Goal: Information Seeking & Learning: Learn about a topic

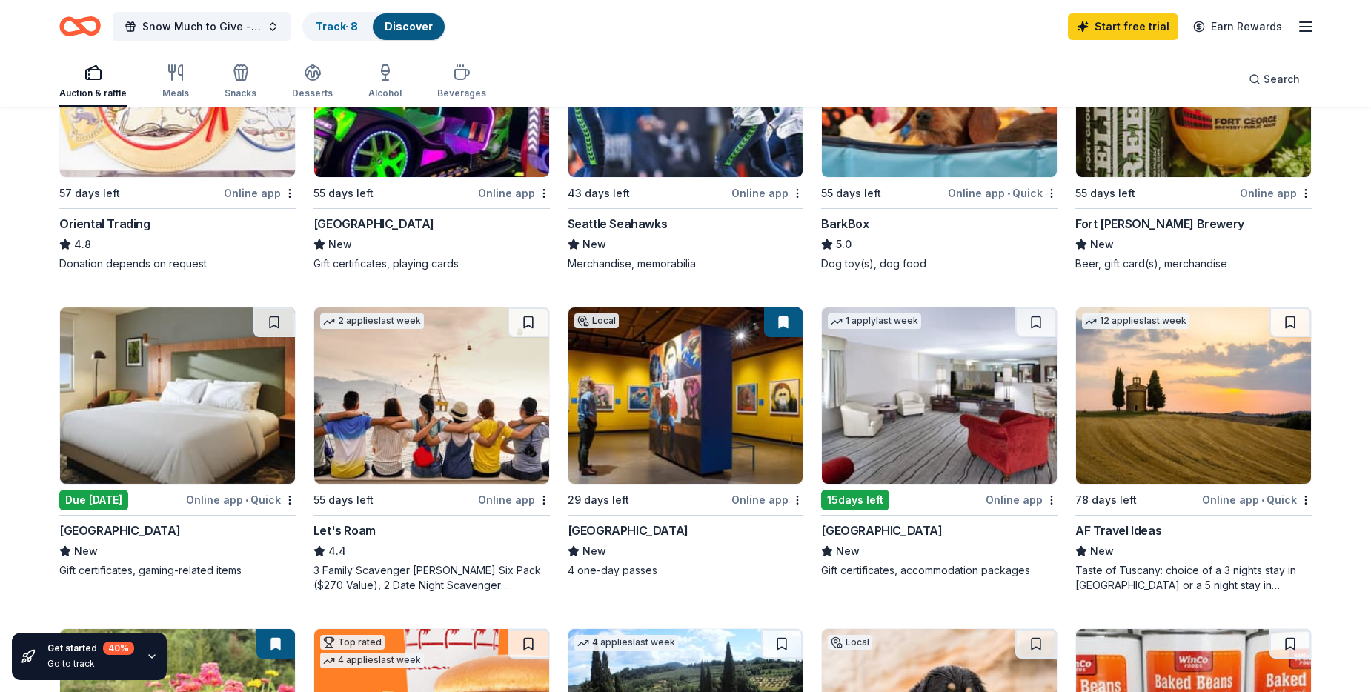
scroll to position [593, 0]
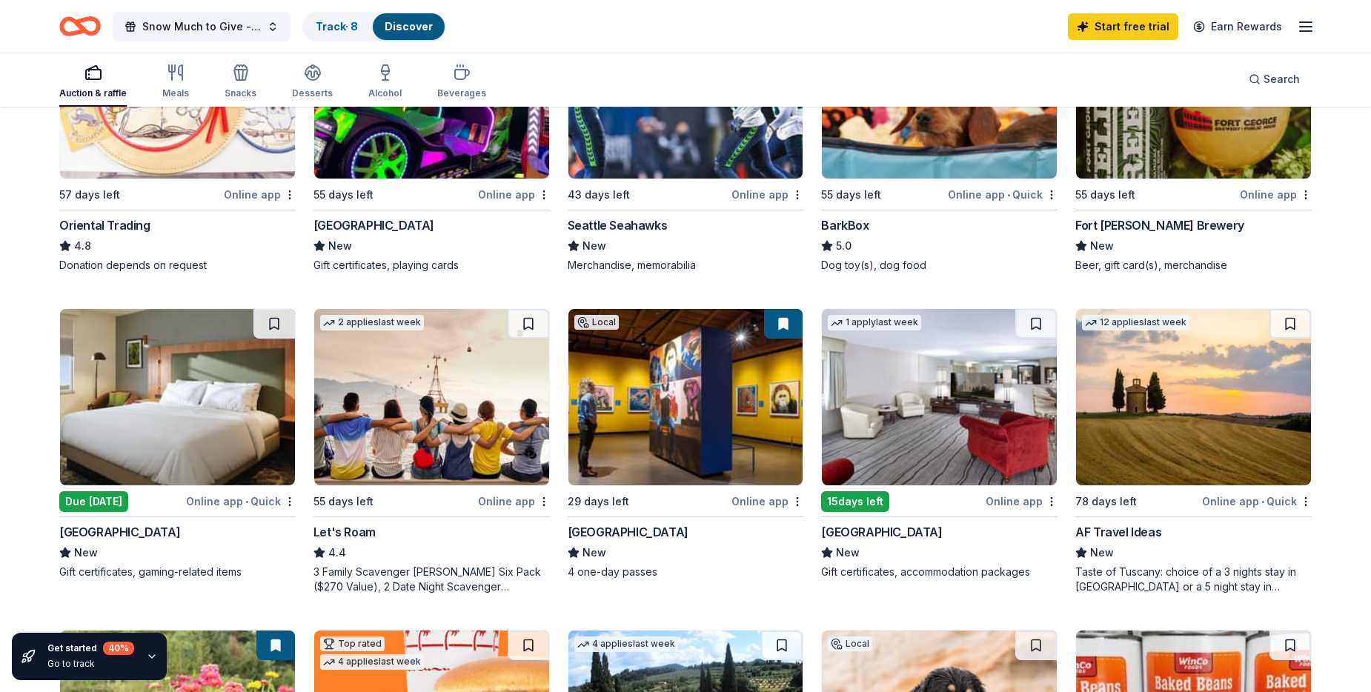
click at [936, 423] on img at bounding box center [939, 397] width 235 height 176
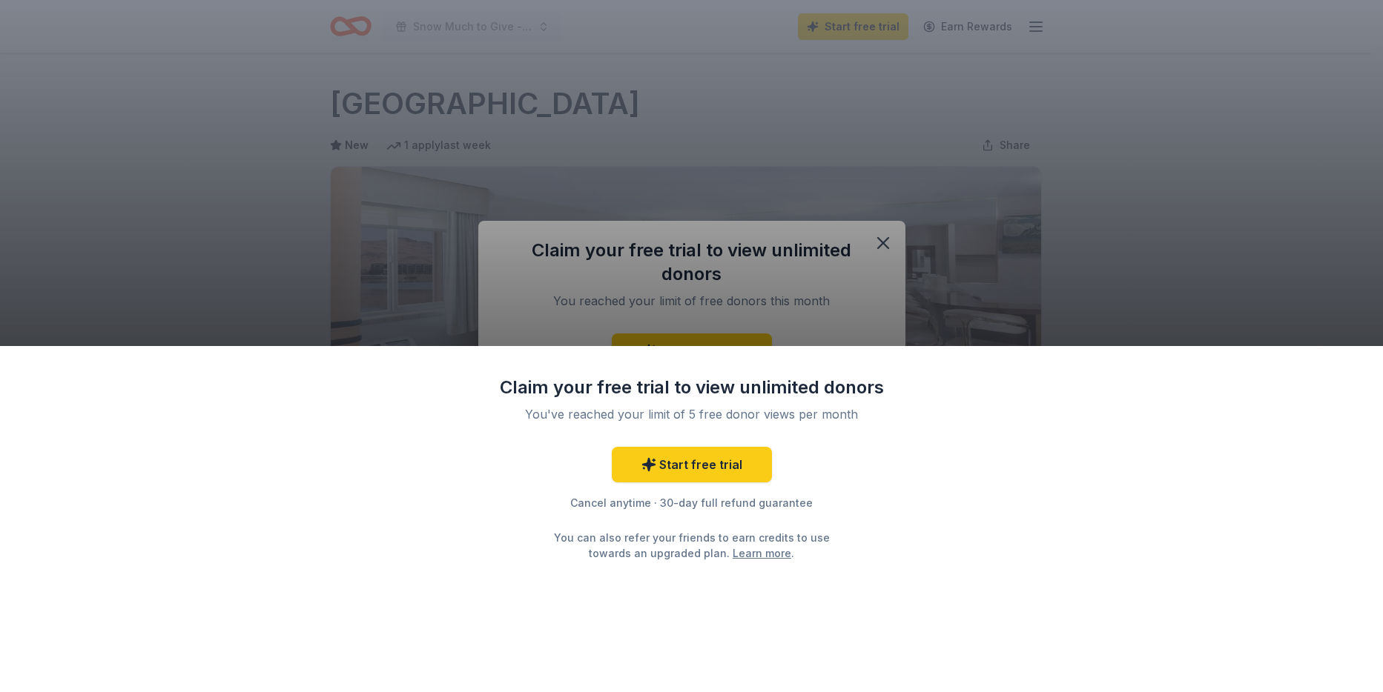
click at [881, 243] on div "Claim your free trial to view unlimited donors You've reached your limit of 5 f…" at bounding box center [691, 346] width 1383 height 692
drag, startPoint x: 946, startPoint y: 474, endPoint x: 989, endPoint y: 438, distance: 56.3
click at [955, 473] on div "Claim your free trial to view unlimited donors You've reached your limit of 5 f…" at bounding box center [691, 519] width 1383 height 346
drag, startPoint x: 1220, startPoint y: 322, endPoint x: 1145, endPoint y: 264, distance: 95.1
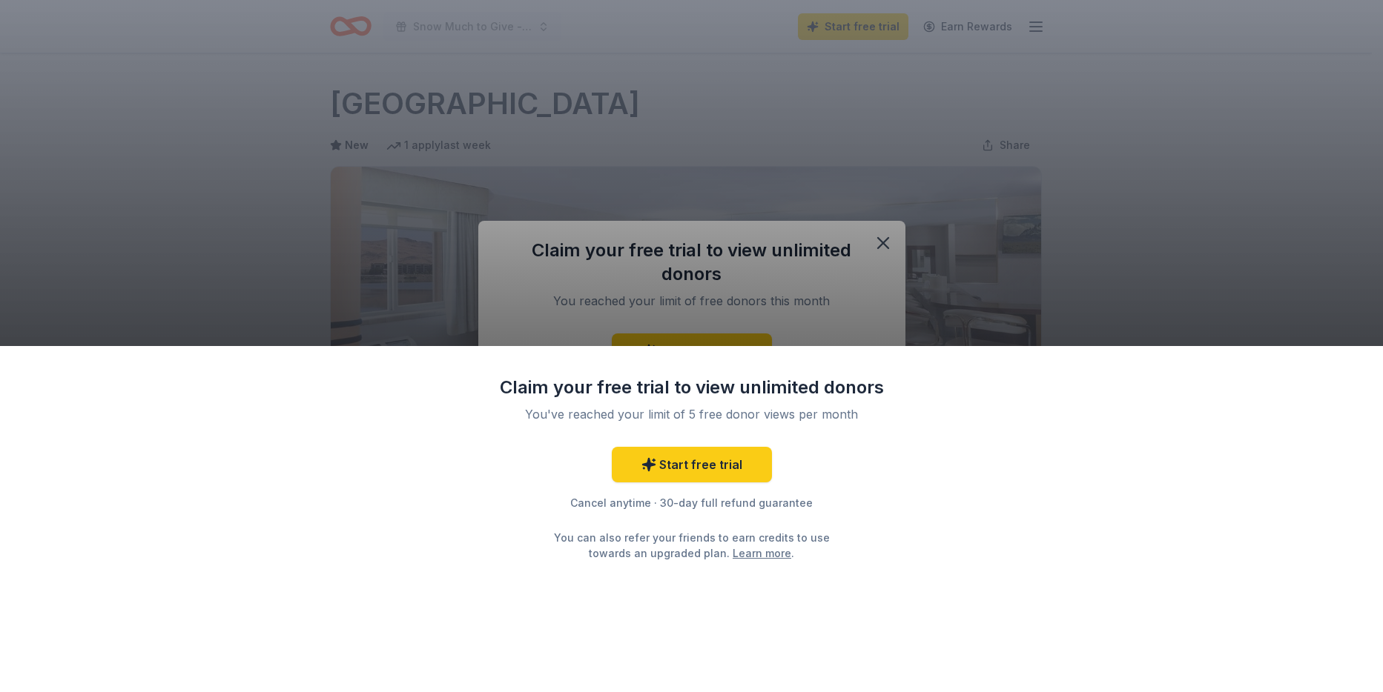
click at [1221, 322] on div "Claim your free trial to view unlimited donors You've reached your limit of 5 f…" at bounding box center [691, 346] width 1383 height 692
